Goal: Complete application form

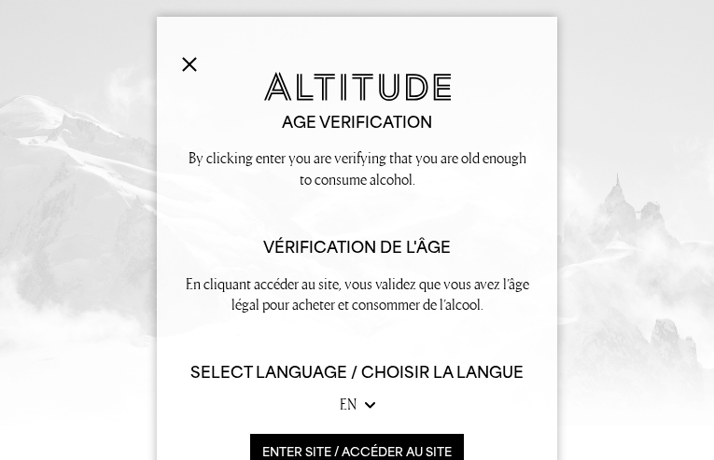
type input "HMTCBKFwyn"
type input "xMKxJAar"
type input "[EMAIL_ADDRESS][DOMAIN_NAME]"
type input "NLvpGbEdwd"
type input "[EMAIL_ADDRESS][DOMAIN_NAME]"
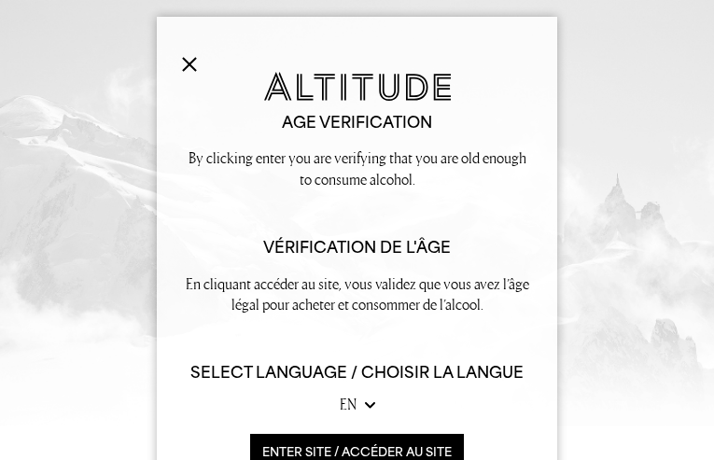
type input "9295273390"
type input "RKJXWjsir"
type input "sCVvCOYcgZME"
type input "[EMAIL_ADDRESS][DOMAIN_NAME]"
